Goal: Information Seeking & Learning: Learn about a topic

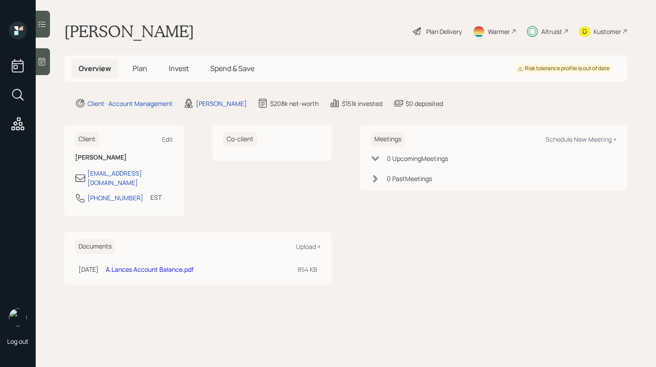
click at [175, 81] on div "Overview Plan Invest Spend & Save Risk tolerance profile is out of date" at bounding box center [345, 68] width 563 height 26
click at [183, 71] on span "Invest" at bounding box center [179, 68] width 20 height 10
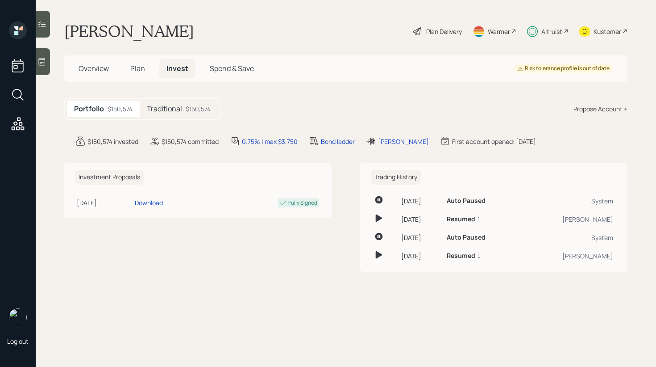
click at [178, 112] on h5 "Traditional" at bounding box center [164, 108] width 35 height 8
